Goal: Information Seeking & Learning: Find specific fact

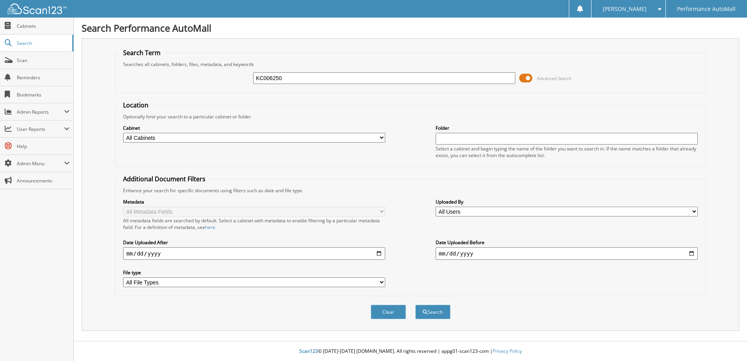
type input "KC006250"
click at [415, 305] on button "Search" at bounding box center [432, 312] width 35 height 14
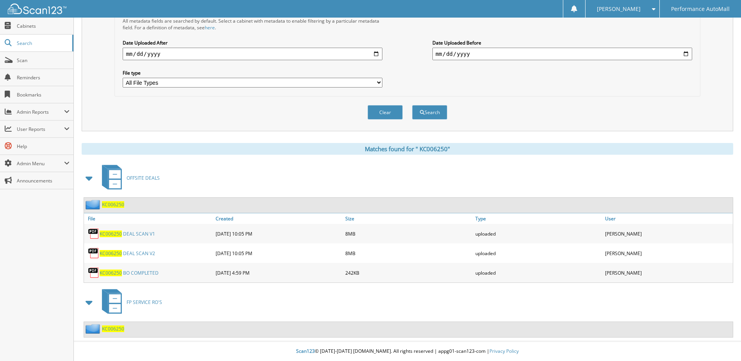
scroll to position [200, 0]
click at [137, 272] on link "K C 0 0 6 2 5 0 B O C O M P L E T E D" at bounding box center [129, 272] width 59 height 7
click at [130, 233] on link "K C 0 0 6 2 5 0 D E A L S C A N V 1" at bounding box center [127, 233] width 55 height 7
click at [146, 251] on link "K C 0 0 6 2 5 0 D E A L S C A N V 2" at bounding box center [127, 253] width 55 height 7
click at [135, 252] on link "K C 0 0 6 2 5 0 D E A L S C A N V 2" at bounding box center [127, 253] width 55 height 7
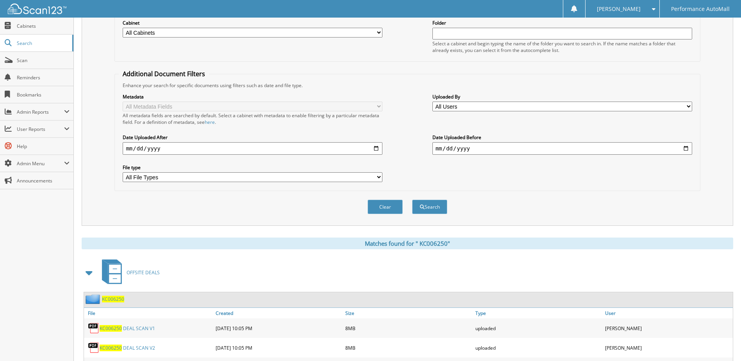
scroll to position [0, 0]
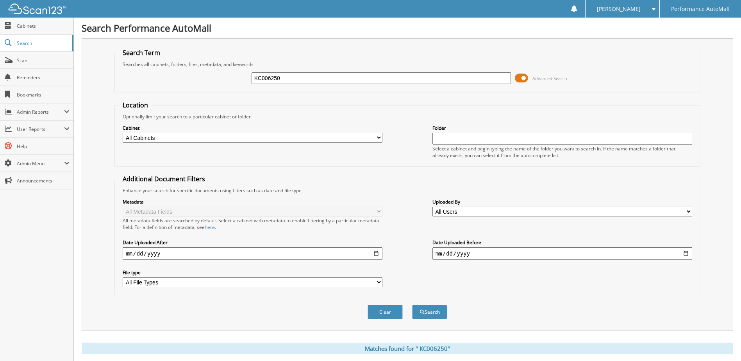
click at [293, 75] on input "KC006250" at bounding box center [381, 78] width 260 height 12
click at [293, 74] on input "KC006250" at bounding box center [381, 78] width 260 height 12
paste input "R7909781"
type input "R7909781"
click at [412, 305] on button "Search" at bounding box center [429, 312] width 35 height 14
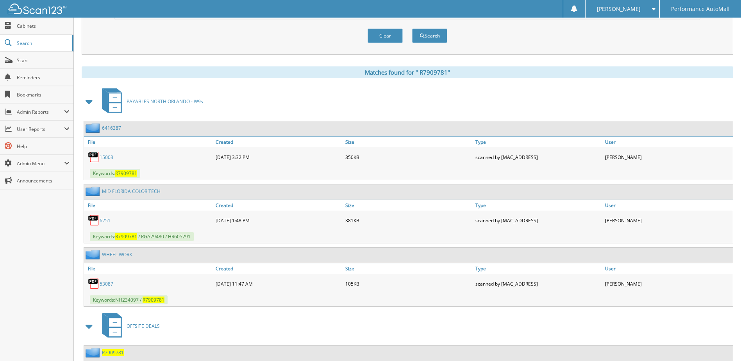
scroll to position [350, 0]
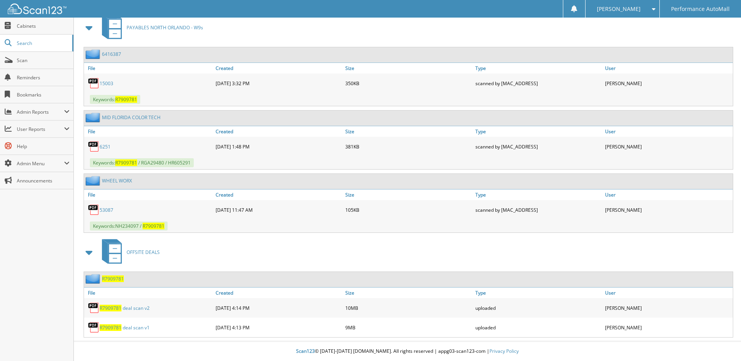
click at [134, 328] on link "R 7 9 0 9 7 8 1 d e a l s c a n v 1" at bounding box center [125, 327] width 50 height 7
click at [123, 305] on link "R 7 9 0 9 7 8 1 d e a l s c a n v 2" at bounding box center [125, 308] width 50 height 7
click at [123, 306] on link "R 7 9 0 9 7 8 1 d e a l s c a n v 2" at bounding box center [125, 308] width 50 height 7
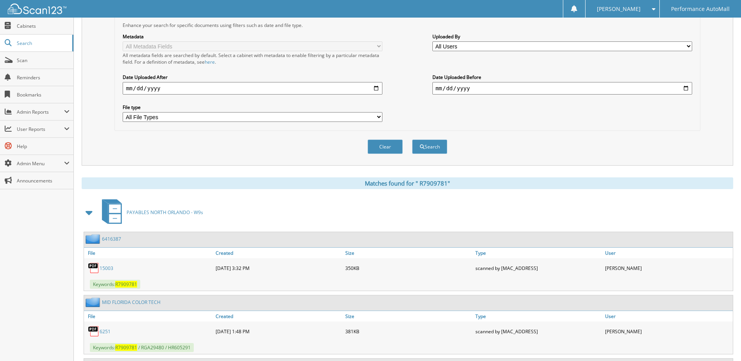
scroll to position [0, 0]
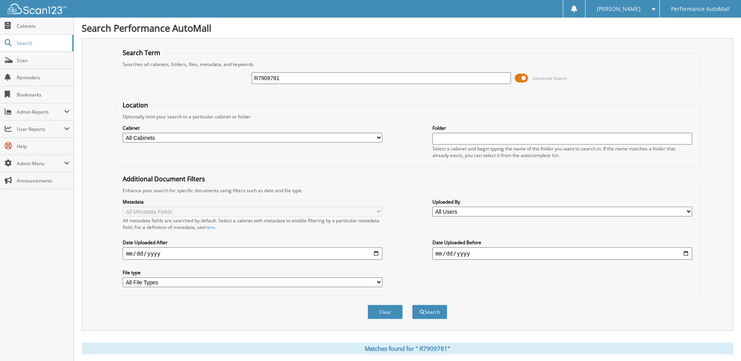
click at [285, 77] on input "R7909781" at bounding box center [381, 78] width 260 height 12
paste input "Y339249"
type input "RY339249"
click at [412, 305] on button "Search" at bounding box center [429, 312] width 35 height 14
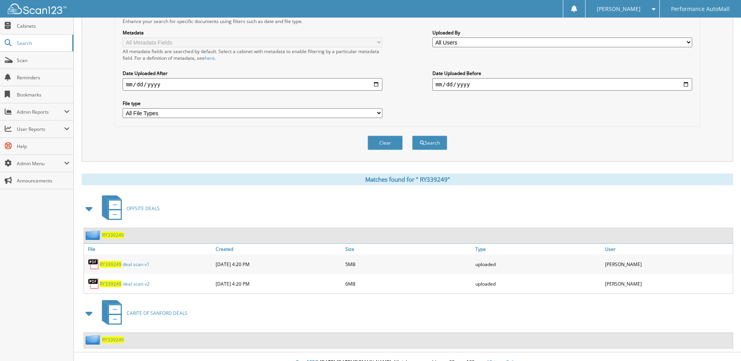
scroll to position [180, 0]
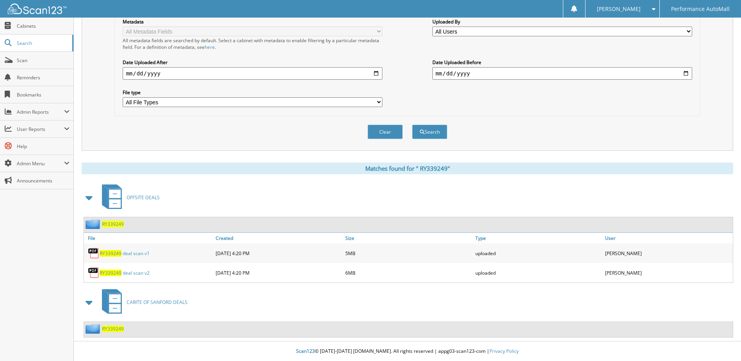
click at [128, 274] on link "R Y 3 3 9 2 4 9 d e a l s c a n v 2" at bounding box center [125, 272] width 50 height 7
click at [131, 254] on link "R Y 3 3 9 2 4 9 d e a l s c a n v 1" at bounding box center [125, 253] width 50 height 7
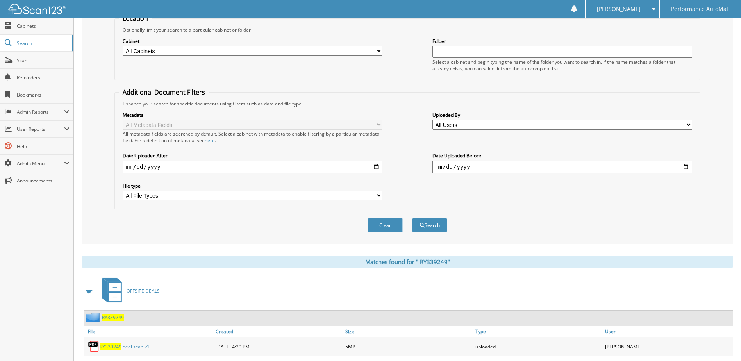
scroll to position [0, 0]
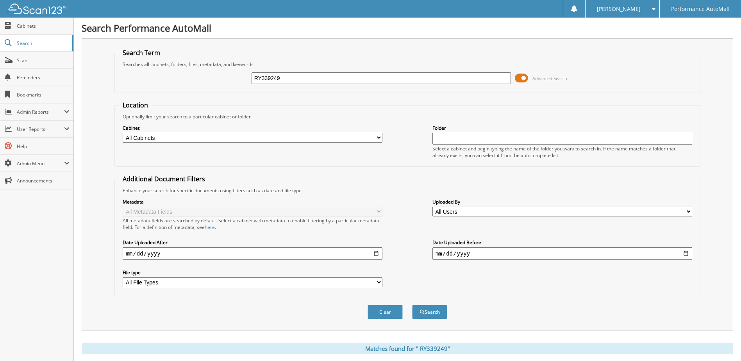
click at [308, 74] on input "RY339249" at bounding box center [381, 78] width 260 height 12
click at [309, 75] on input "RY339249" at bounding box center [381, 78] width 260 height 12
paste input "PC649174"
type input "PC649174"
click at [412, 305] on button "Search" at bounding box center [429, 312] width 35 height 14
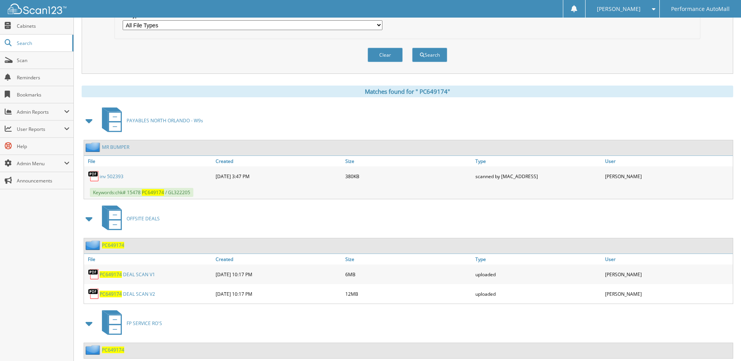
scroll to position [278, 0]
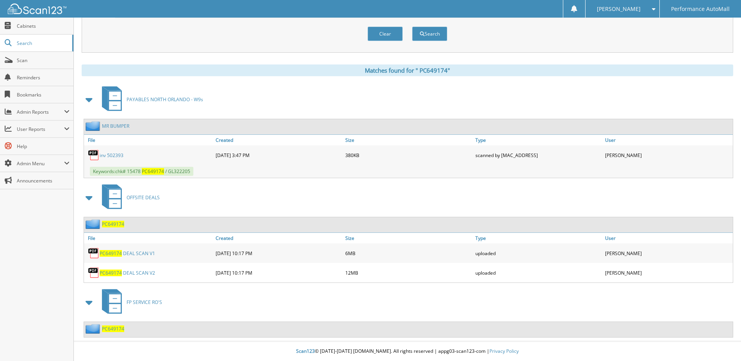
click at [133, 253] on link "P C 6 4 9 1 7 4 D E A L S C A N V 1" at bounding box center [127, 253] width 55 height 7
click at [132, 273] on link "P C 6 4 9 1 7 4 D E A L S C A N V 2" at bounding box center [127, 272] width 55 height 7
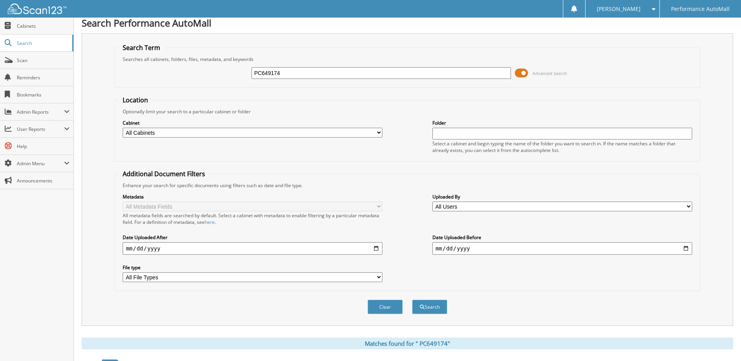
click at [269, 69] on input "PC649174" at bounding box center [381, 73] width 260 height 12
paste input "UA33027"
type input "PUA33027"
click at [412, 299] on button "Search" at bounding box center [429, 306] width 35 height 14
